Goal: Browse casually

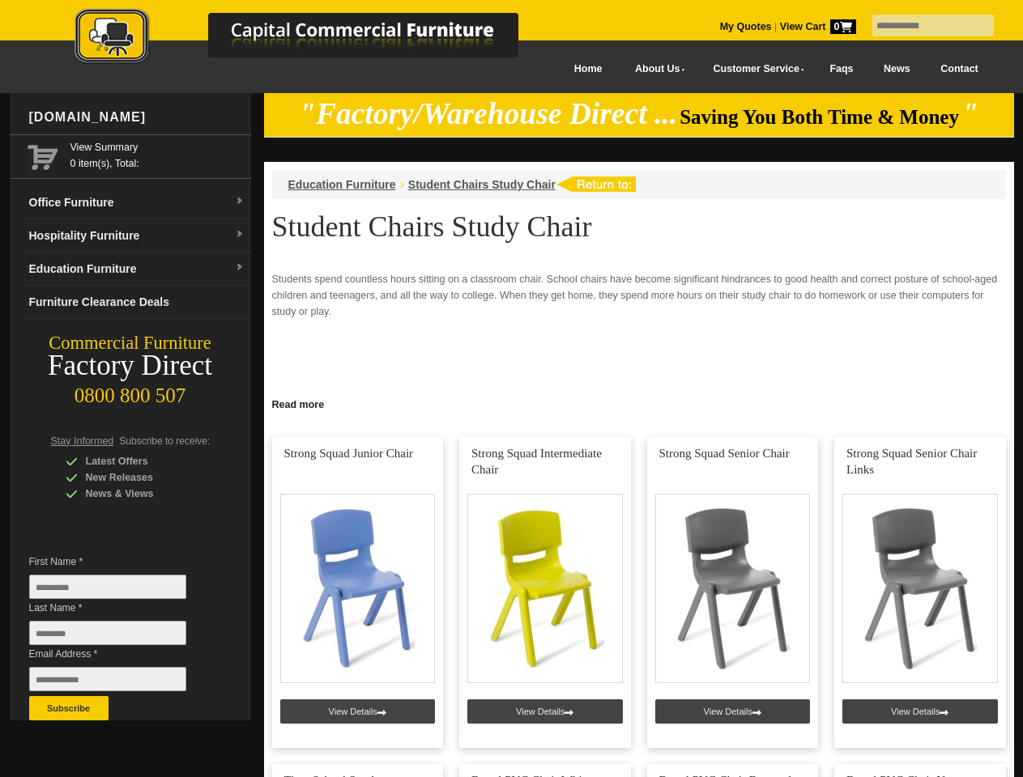
click at [922, 26] on input "text" at bounding box center [932, 26] width 121 height 22
click at [120, 637] on input "Last Name *" at bounding box center [107, 633] width 157 height 24
click at [69, 709] on button "Subscribe" at bounding box center [68, 708] width 79 height 24
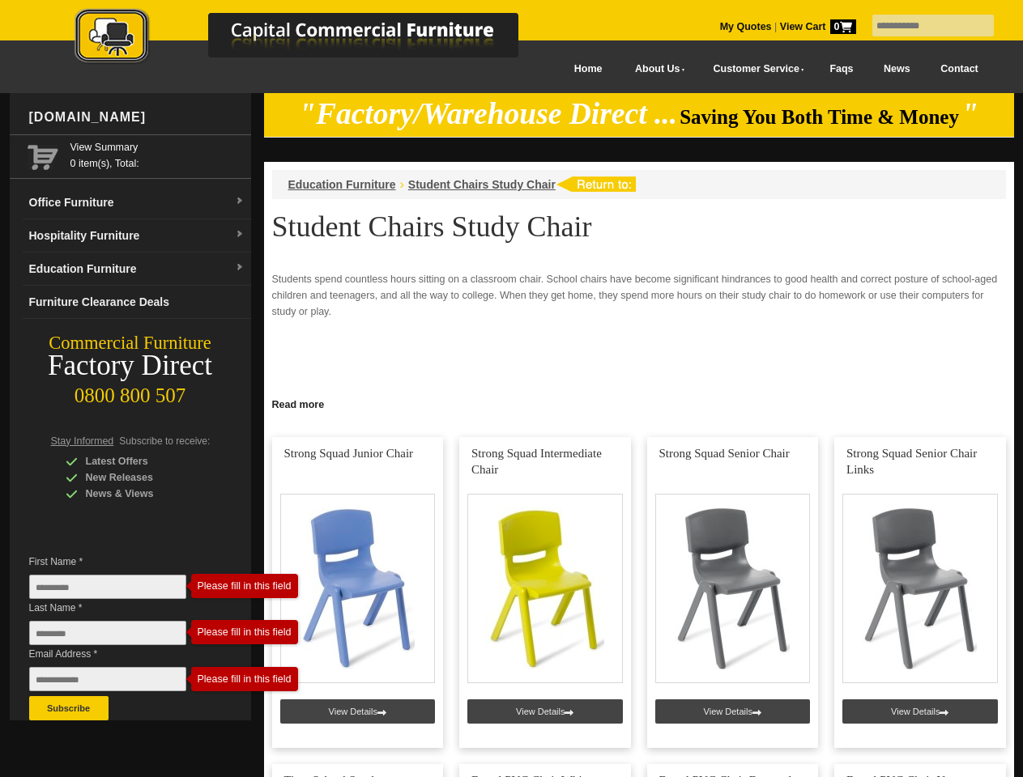
click at [639, 403] on link "Read more" at bounding box center [639, 403] width 750 height 20
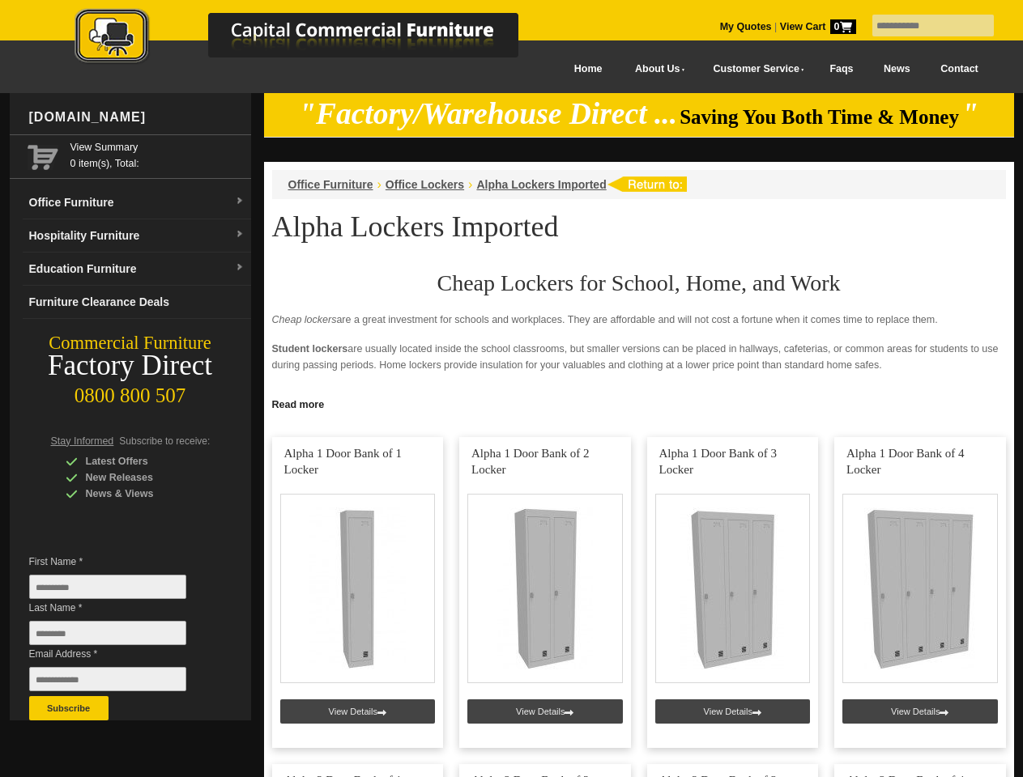
click at [922, 26] on input "text" at bounding box center [932, 26] width 121 height 22
click at [120, 637] on input "Last Name *" at bounding box center [107, 633] width 157 height 24
click at [69, 709] on button "Subscribe" at bounding box center [68, 708] width 79 height 24
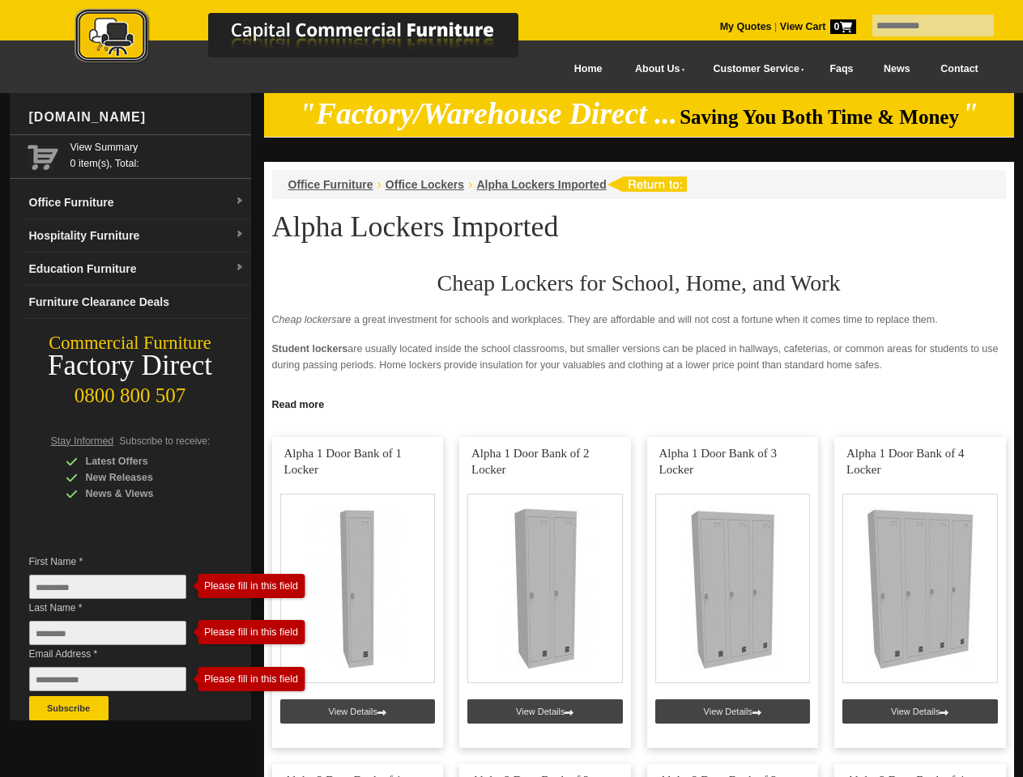
click at [639, 403] on link "Read more" at bounding box center [639, 403] width 750 height 20
